Goal: Navigation & Orientation: Find specific page/section

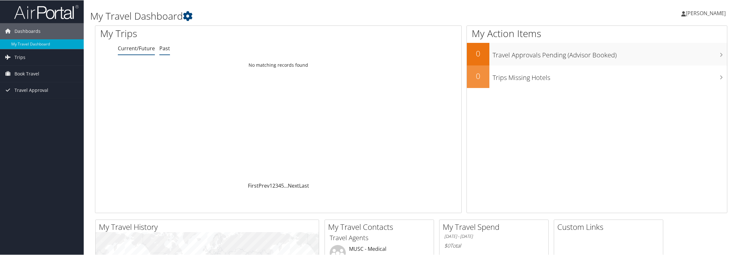
click at [162, 47] on link "Past" at bounding box center [164, 47] width 11 height 7
click at [21, 57] on span "Trips" at bounding box center [19, 57] width 11 height 16
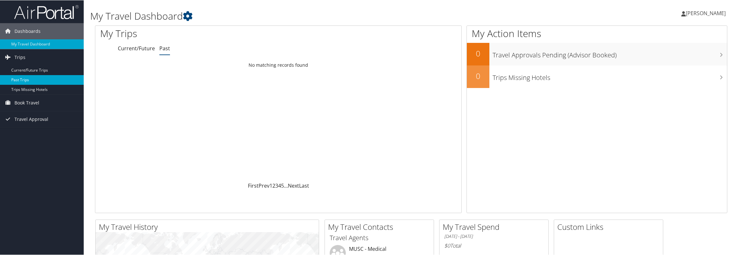
click at [43, 79] on link "Past Trips" at bounding box center [42, 80] width 84 height 10
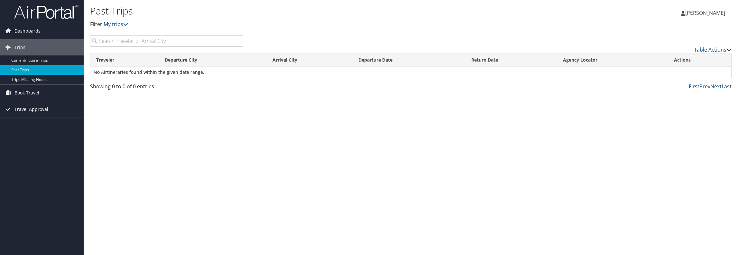
click at [26, 105] on span "Travel Approval" at bounding box center [31, 109] width 34 height 16
click at [30, 132] on link "Approved Trips" at bounding box center [42, 132] width 84 height 10
